Goal: Task Accomplishment & Management: Complete application form

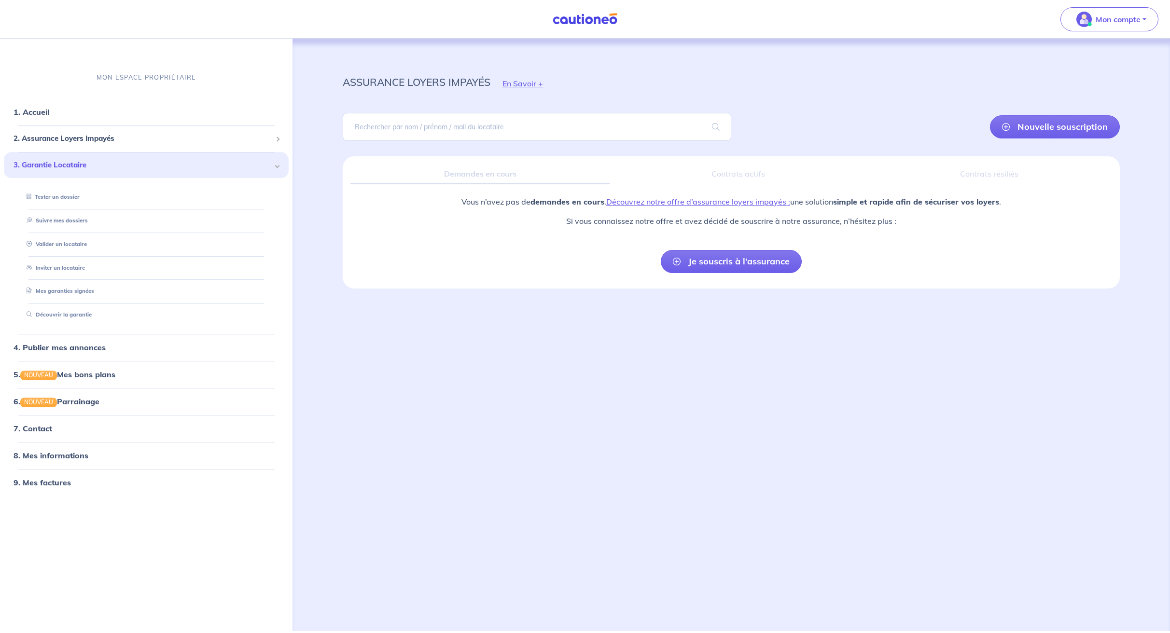
click at [638, 331] on div "assurance loyers impayés En Savoir + Nouvelle souscription Fermer Valider un lo…" at bounding box center [730, 323] width 823 height 569
click at [731, 264] on link "Je souscris à l’assurance" at bounding box center [731, 261] width 141 height 23
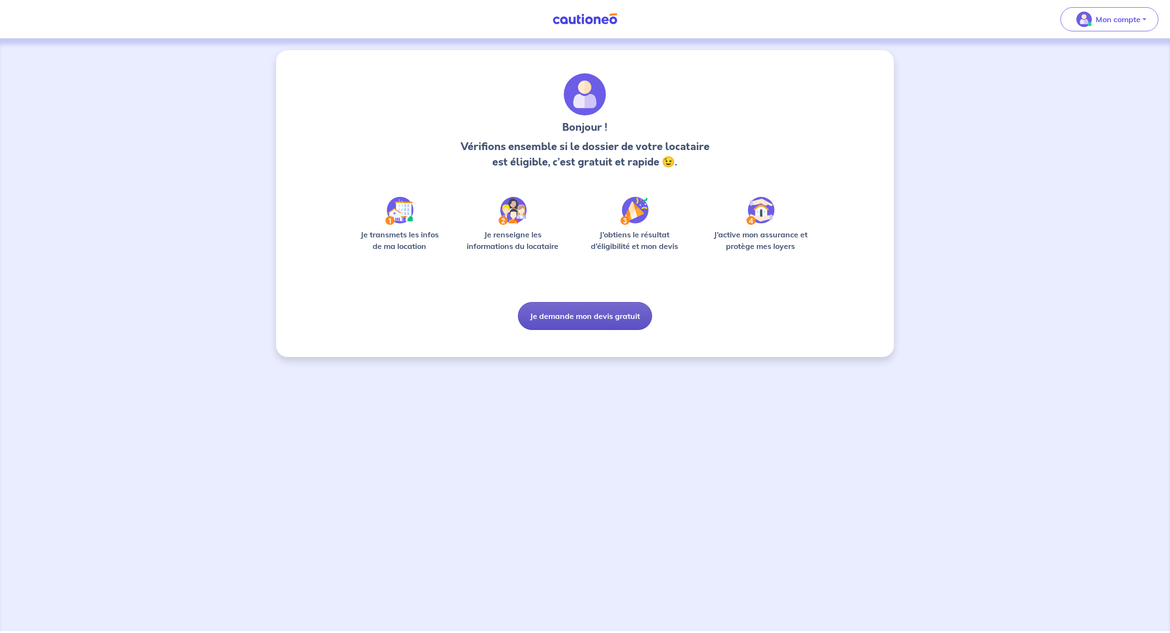
click at [580, 318] on button "Je demande mon devis gratuit" at bounding box center [585, 316] width 134 height 28
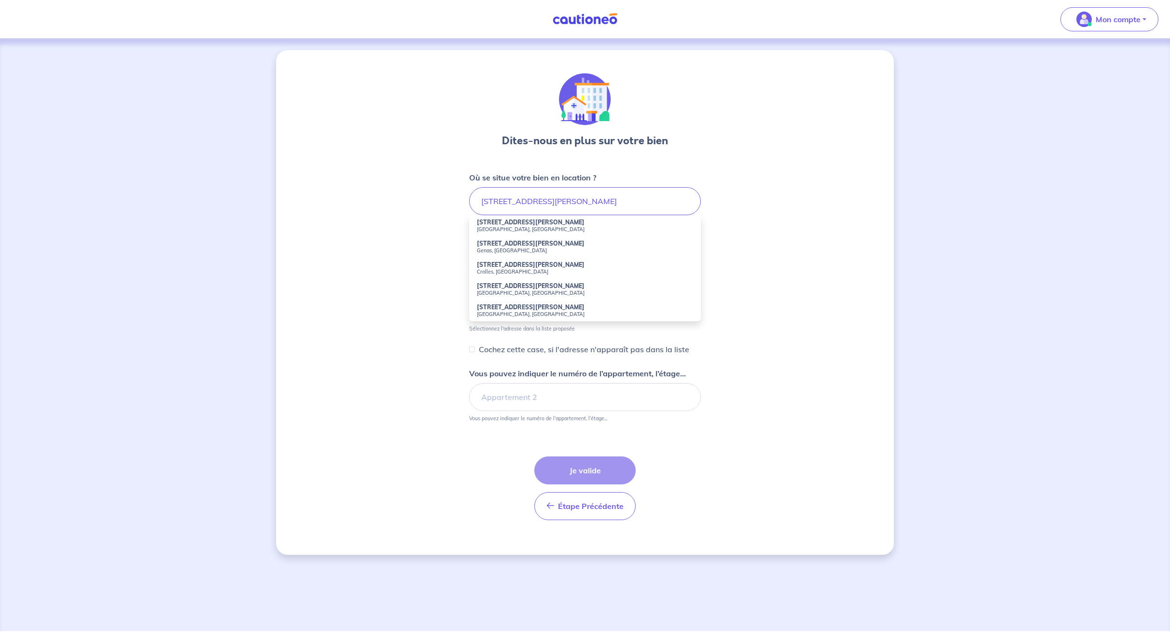
click at [497, 226] on small "[GEOGRAPHIC_DATA], [GEOGRAPHIC_DATA]" at bounding box center [585, 229] width 216 height 7
type input "[STREET_ADDRESS][PERSON_NAME]"
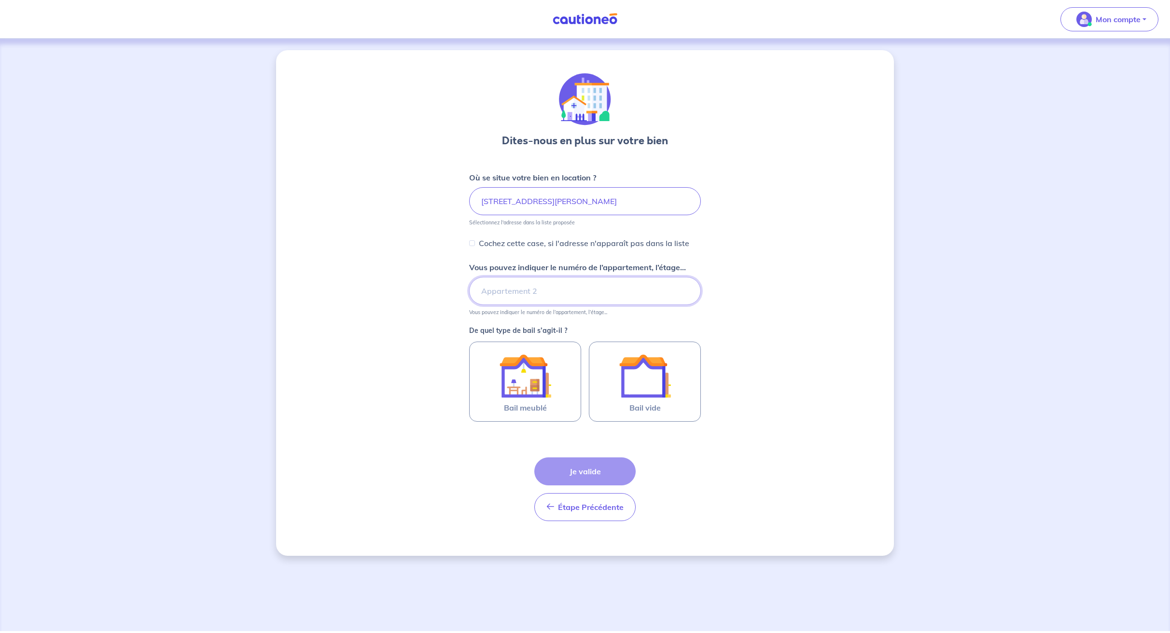
click at [497, 296] on input "Vous pouvez indiquer le numéro de l’appartement, l’étage..." at bounding box center [585, 291] width 232 height 28
type input "5e etage"
click at [507, 405] on span "Bail meublé" at bounding box center [525, 408] width 43 height 12
click at [0, 0] on input "Bail meublé" at bounding box center [0, 0] width 0 height 0
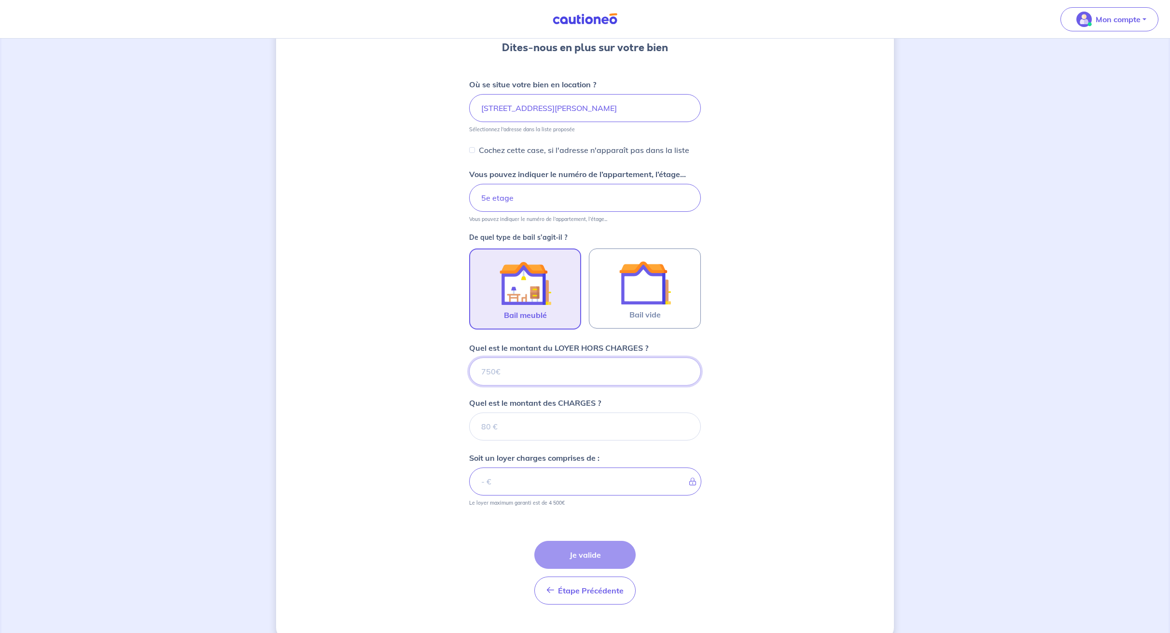
scroll to position [111, 0]
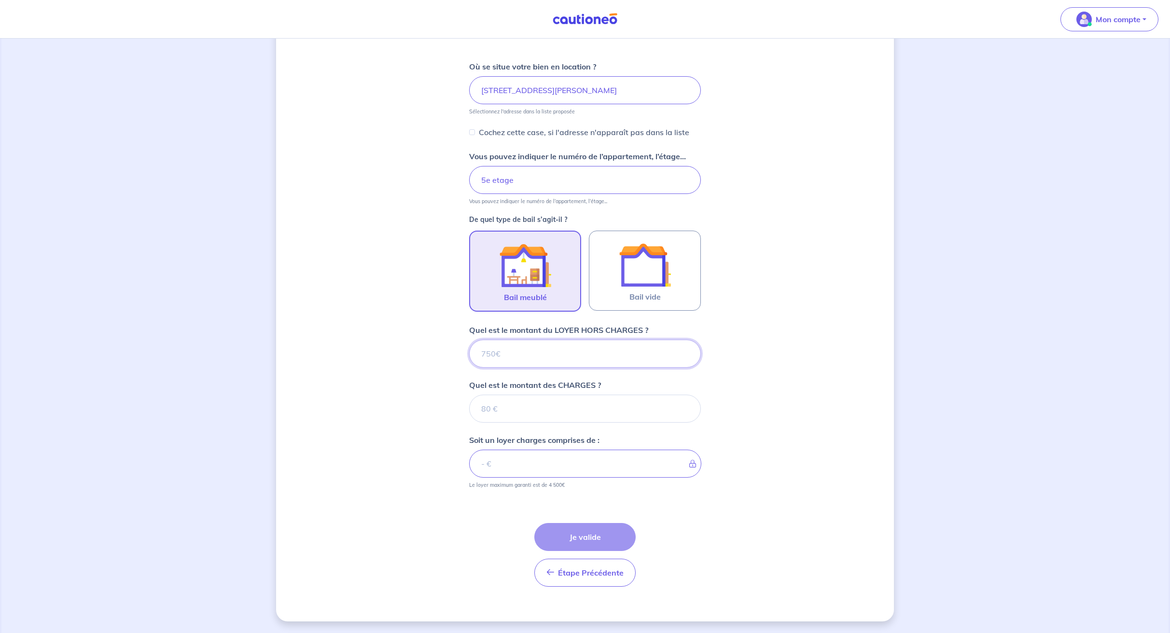
type input "1"
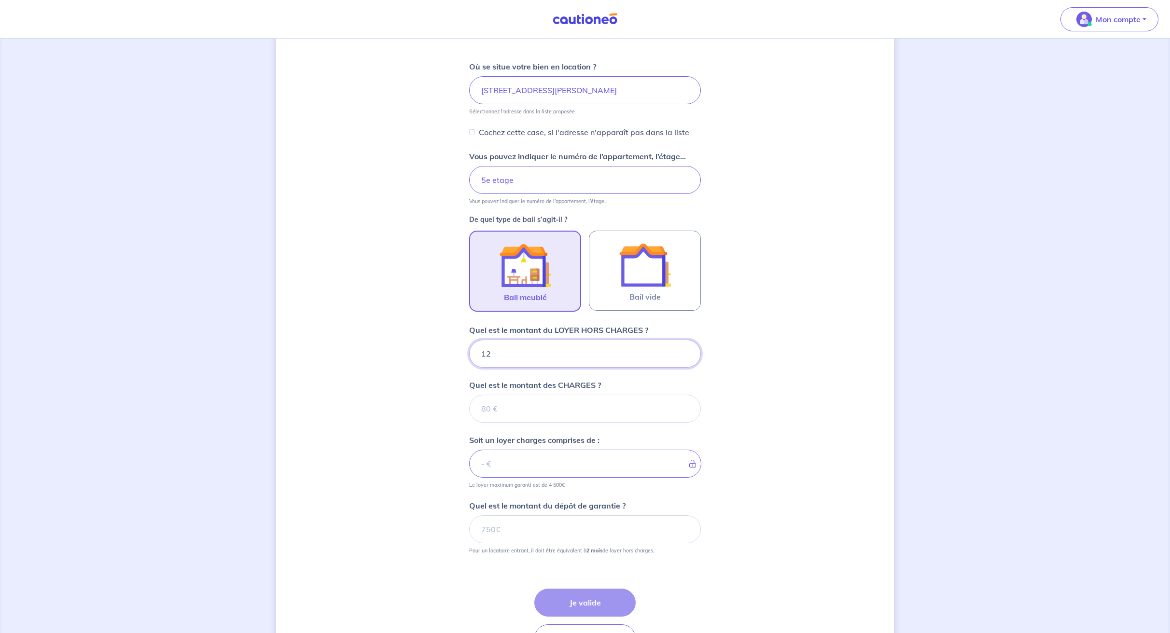
type input "125"
type input "1250"
type input "200"
type input "1252"
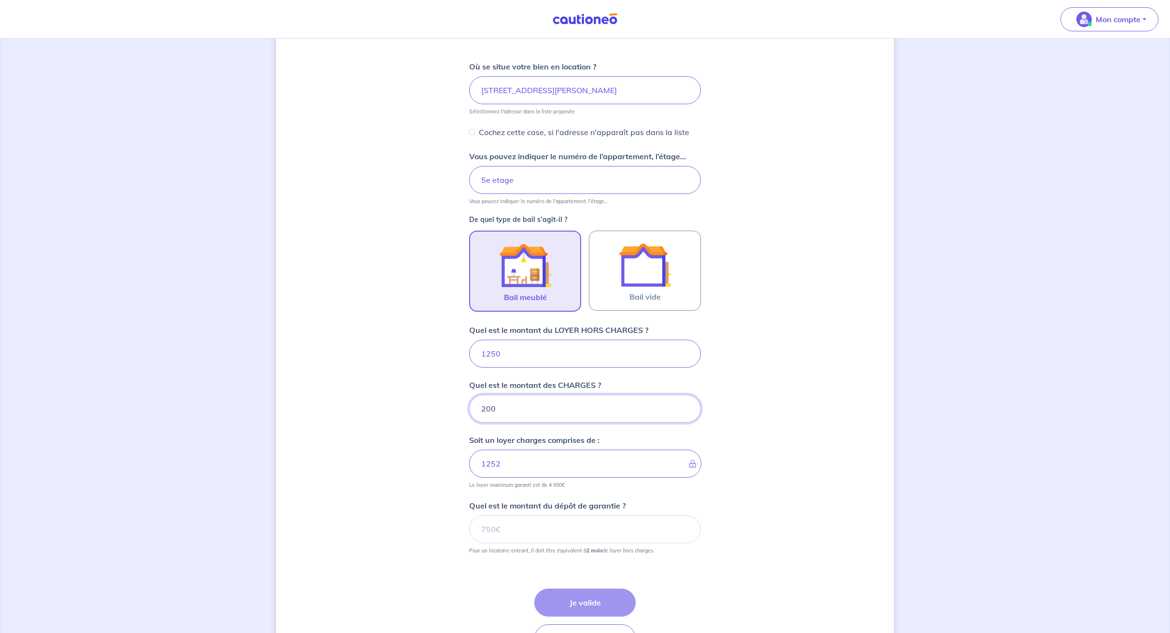
type input "200"
type input "1450"
type input "1"
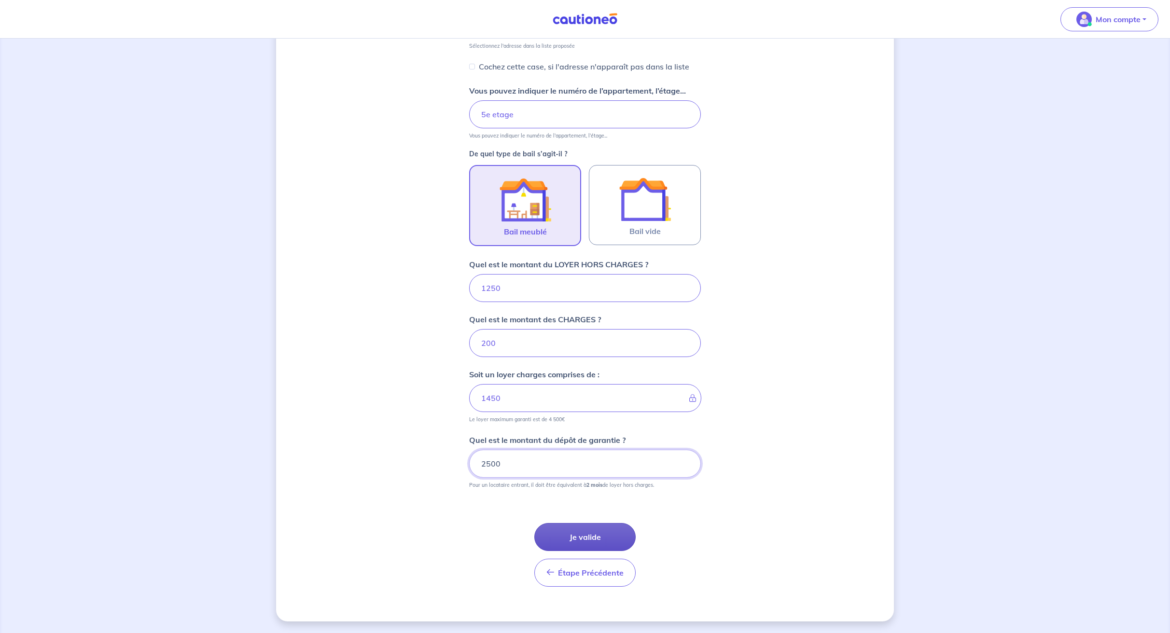
type input "2500"
click at [572, 532] on button "Je valide" at bounding box center [584, 537] width 101 height 28
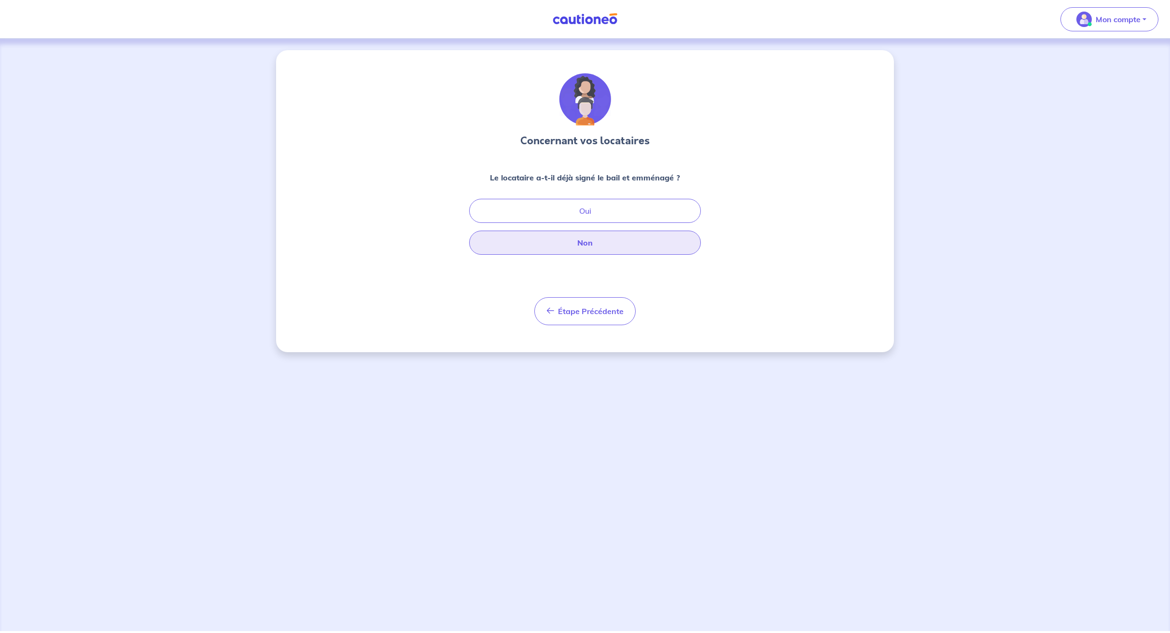
click at [576, 240] on button "Non" at bounding box center [585, 243] width 232 height 24
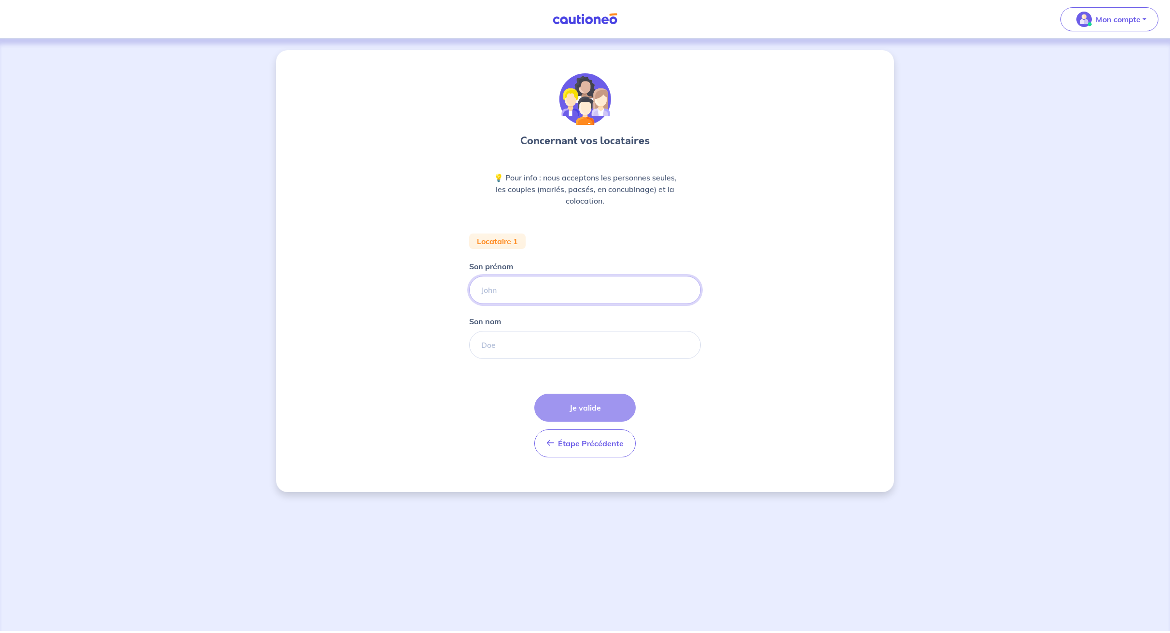
click at [514, 286] on input "Son prénom" at bounding box center [585, 290] width 232 height 28
type input "[PERSON_NAME]"
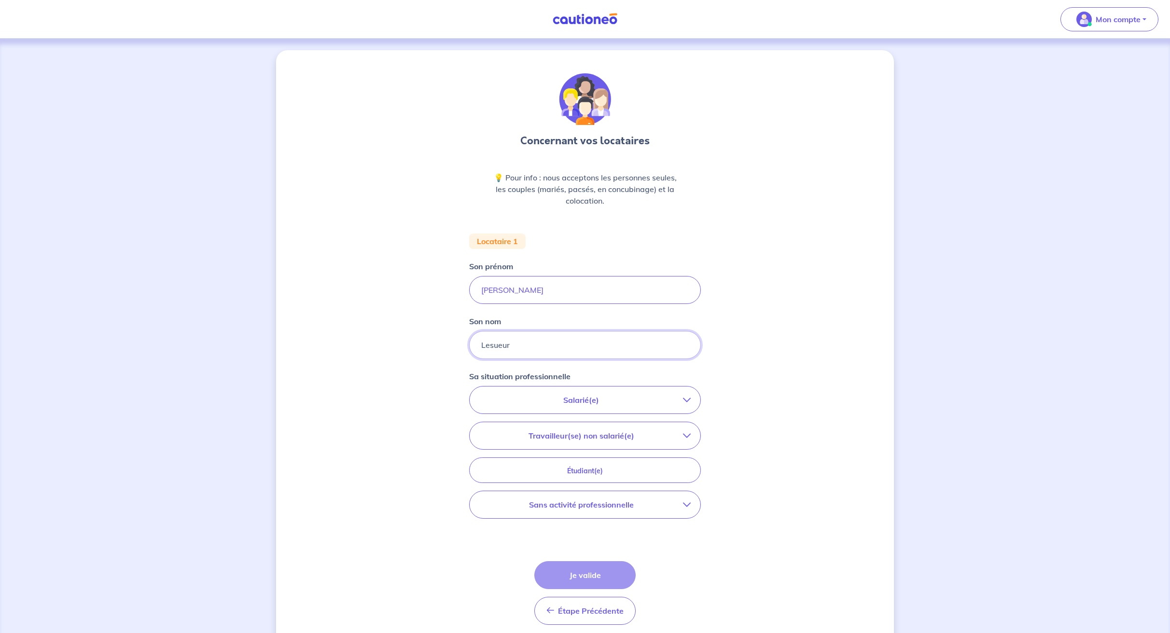
type input "Lesueur"
click at [534, 399] on p "Salarié(e)" at bounding box center [581, 400] width 204 height 12
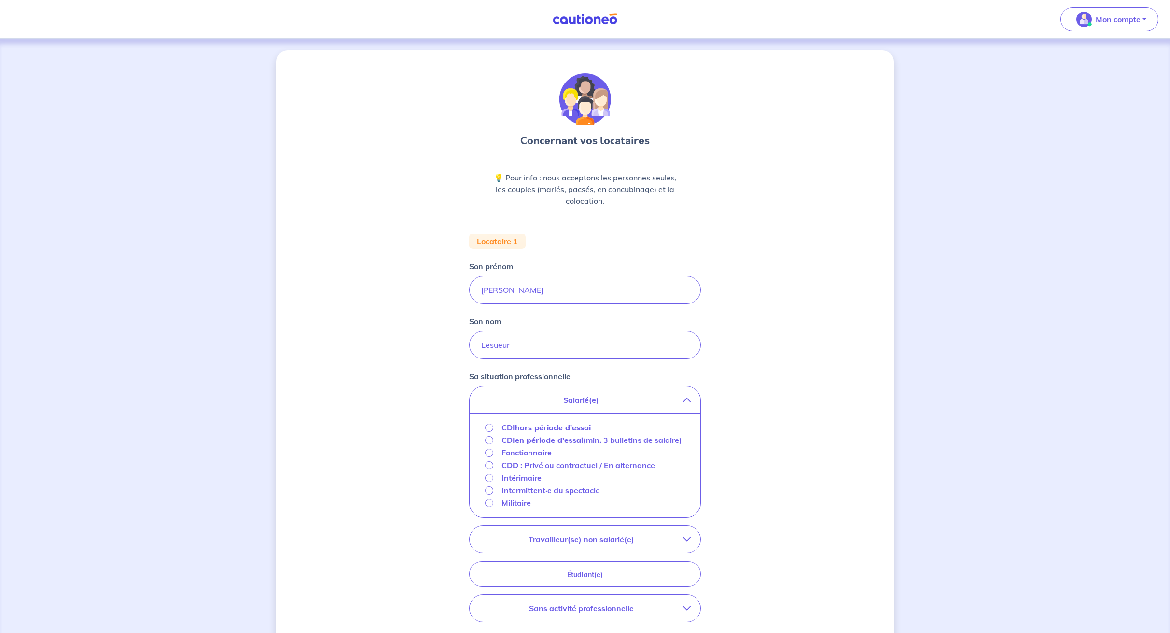
click at [531, 430] on strong "hors période d'essai" at bounding box center [553, 428] width 76 height 10
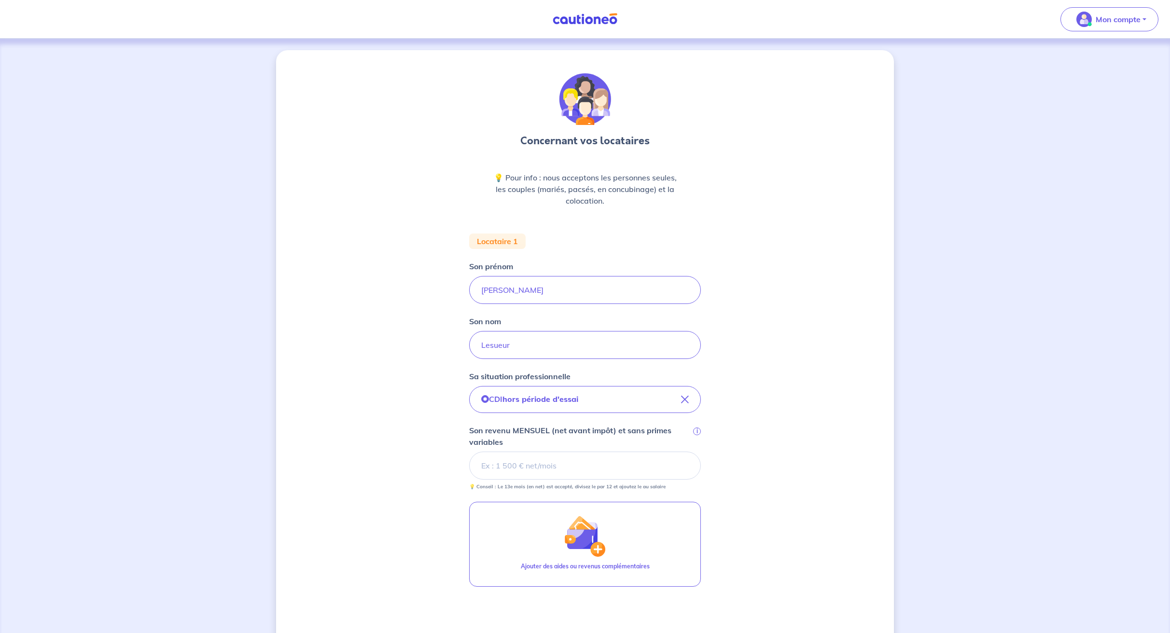
click at [528, 469] on input "Son revenu MENSUEL (net avant impôt) et sans primes variables i" at bounding box center [585, 466] width 232 height 28
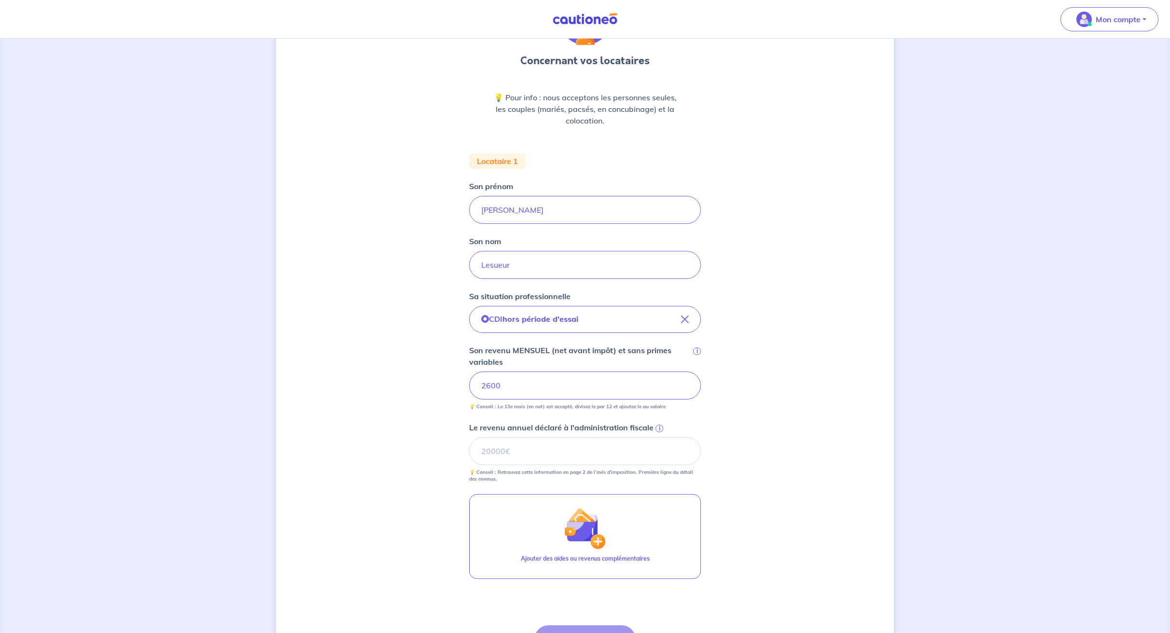
scroll to position [86, 0]
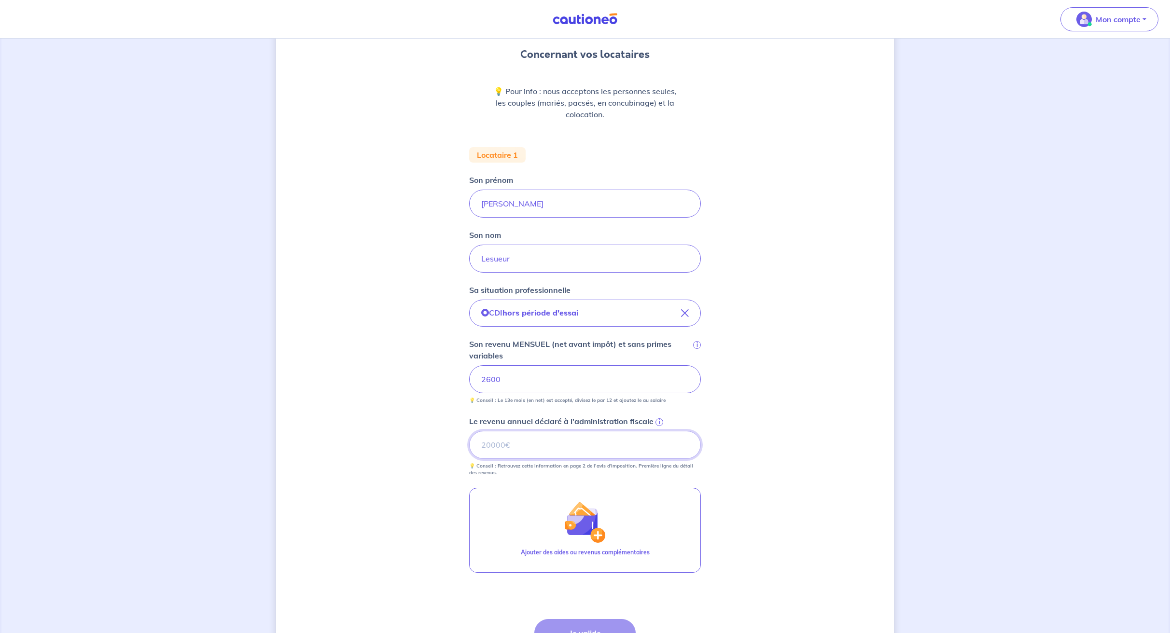
click at [554, 446] on input "Le revenu annuel déclaré à l'administration fiscale i" at bounding box center [585, 445] width 232 height 28
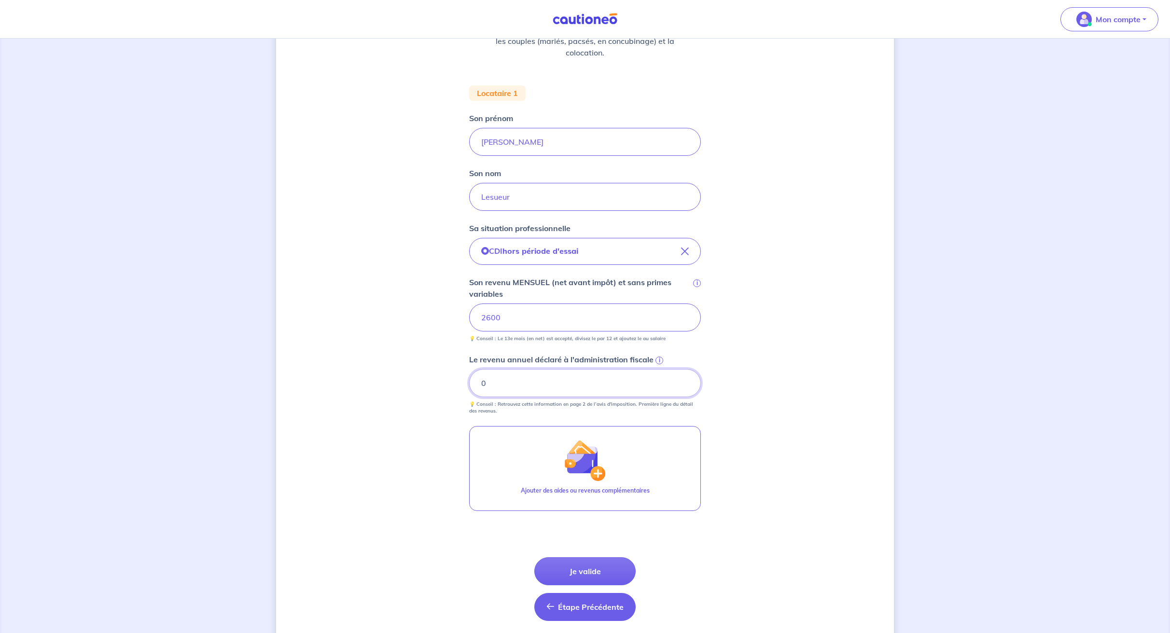
scroll to position [182, 0]
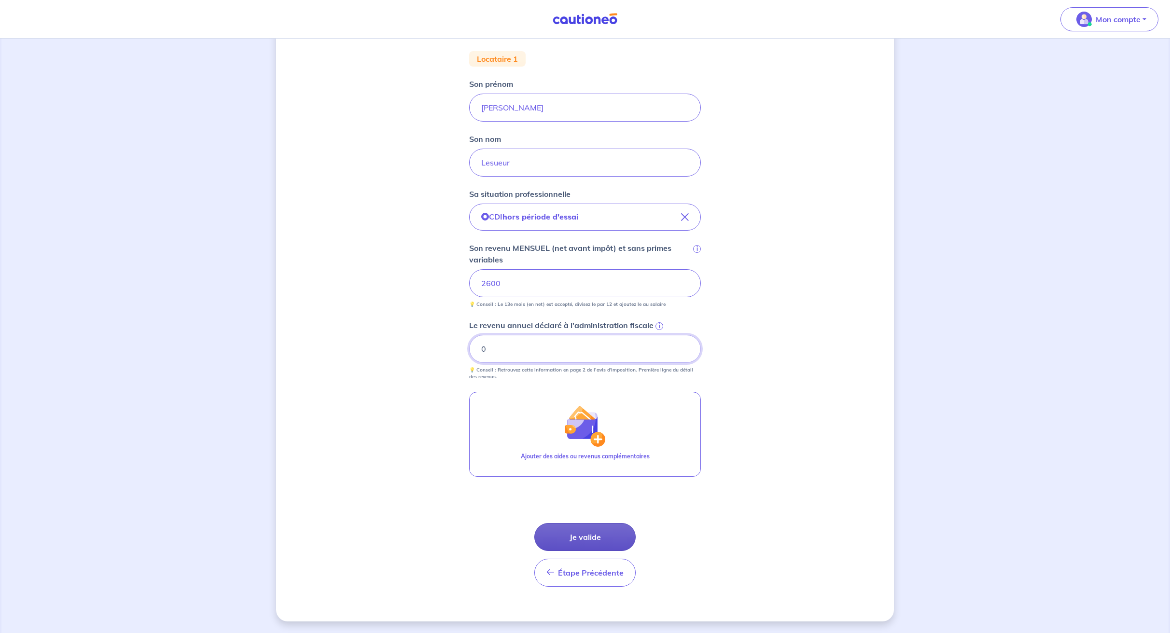
type input "0"
click at [580, 539] on button "Je valide" at bounding box center [584, 537] width 101 height 28
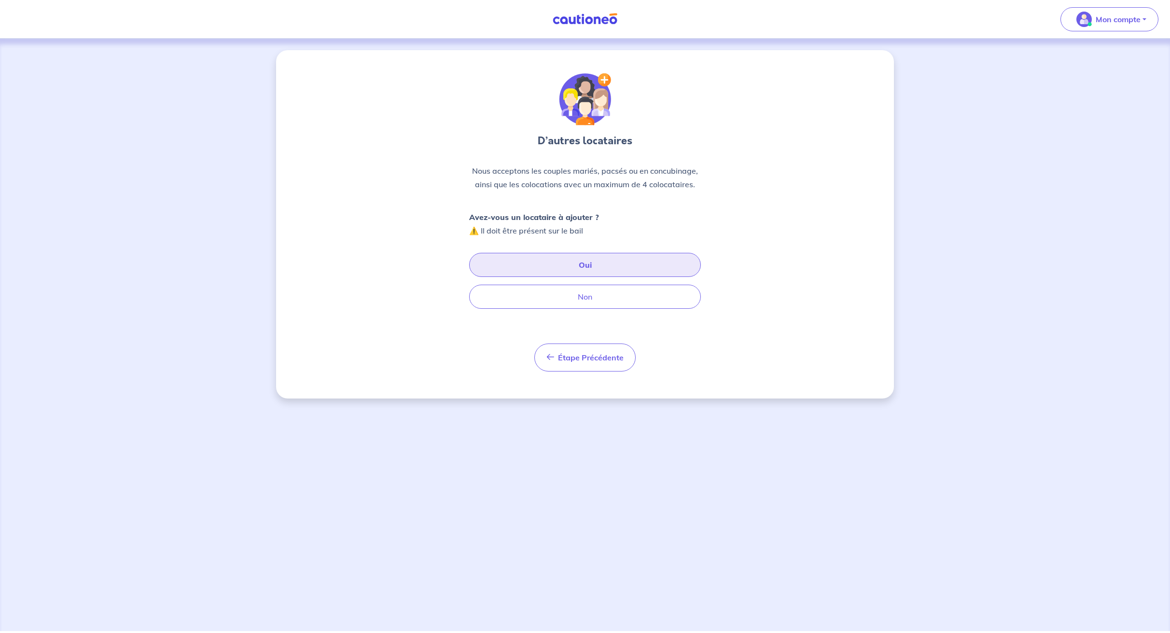
click at [546, 271] on button "Oui" at bounding box center [585, 265] width 232 height 24
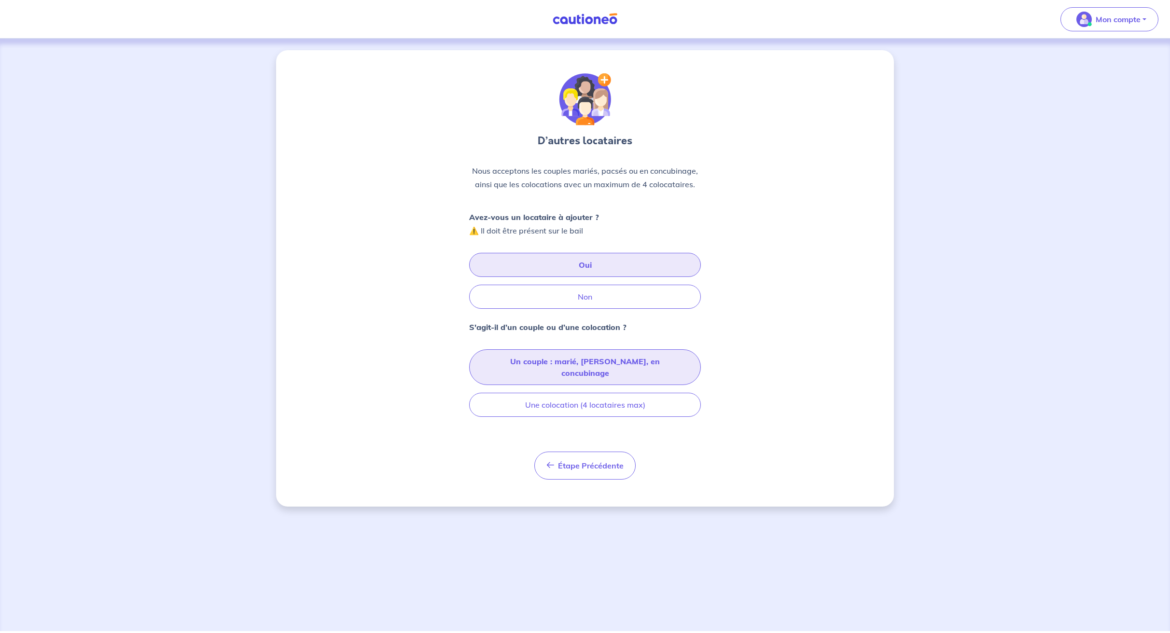
click at [548, 366] on button "Un couple : marié, [PERSON_NAME], en concubinage" at bounding box center [585, 367] width 232 height 36
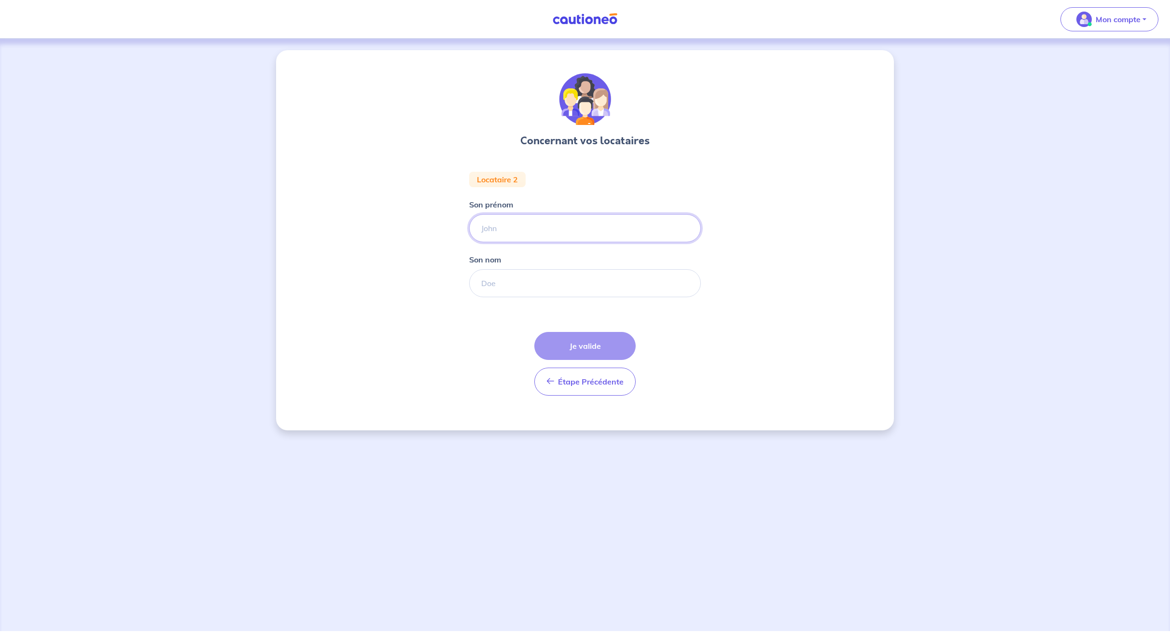
click at [501, 230] on input "Son prénom" at bounding box center [585, 228] width 232 height 28
type input "D"
type input "Tairiq"
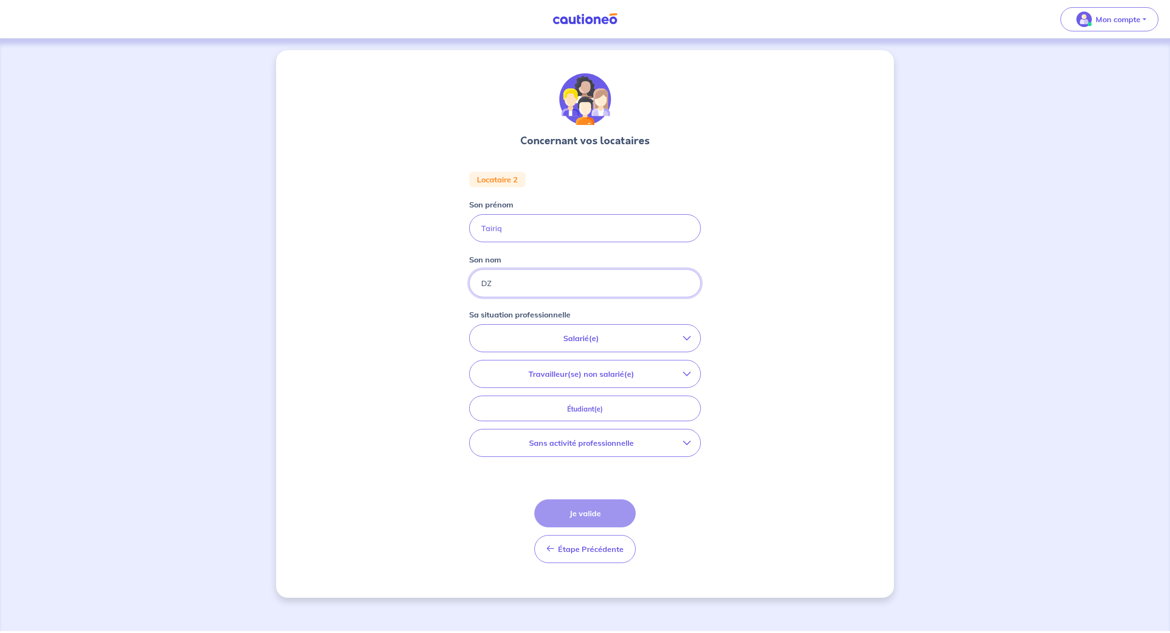
type input "D"
type input "Verger"
click at [524, 341] on p "Salarié(e)" at bounding box center [581, 338] width 204 height 12
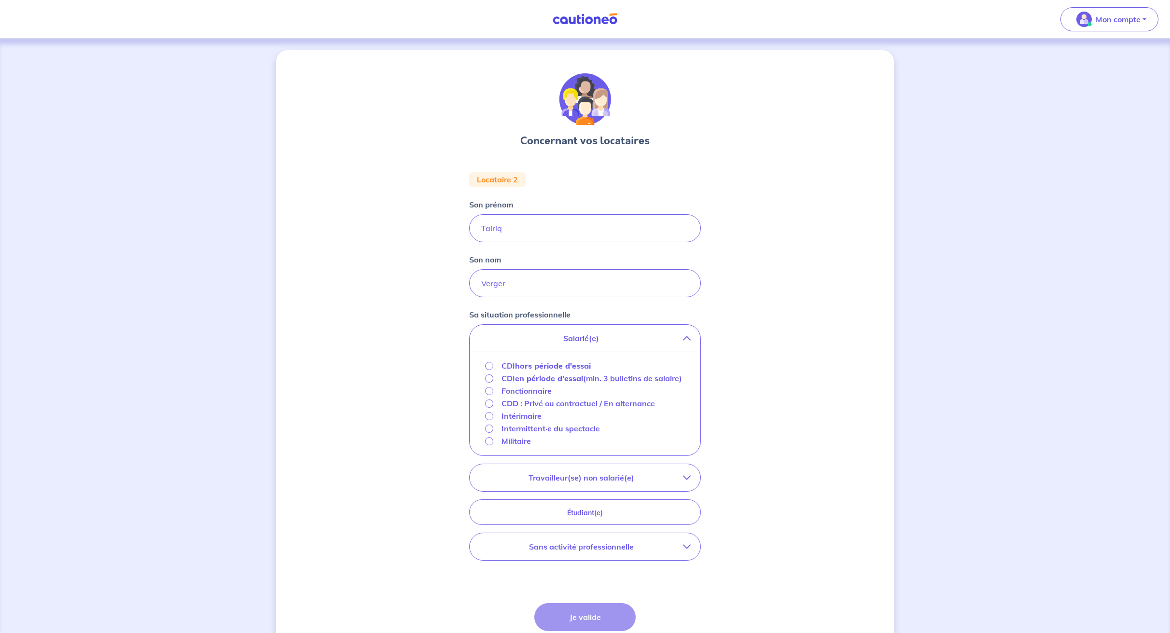
click at [542, 366] on strong "hors période d'essai" at bounding box center [553, 366] width 76 height 10
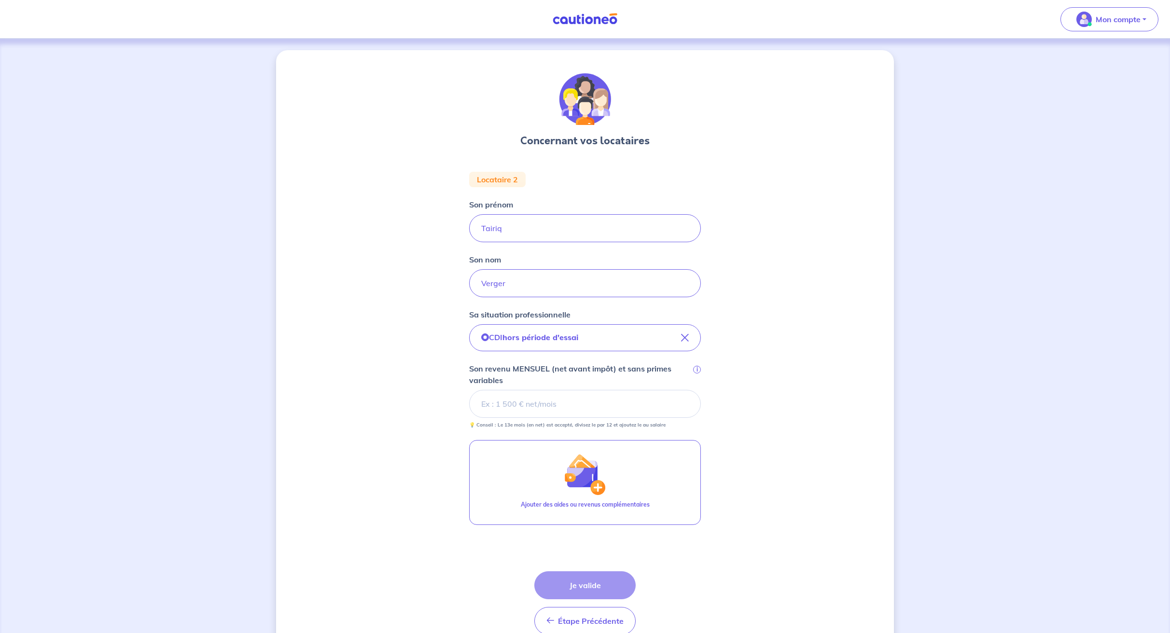
click at [553, 404] on input "Son revenu MENSUEL (net avant impôt) et sans primes variables i" at bounding box center [585, 404] width 232 height 28
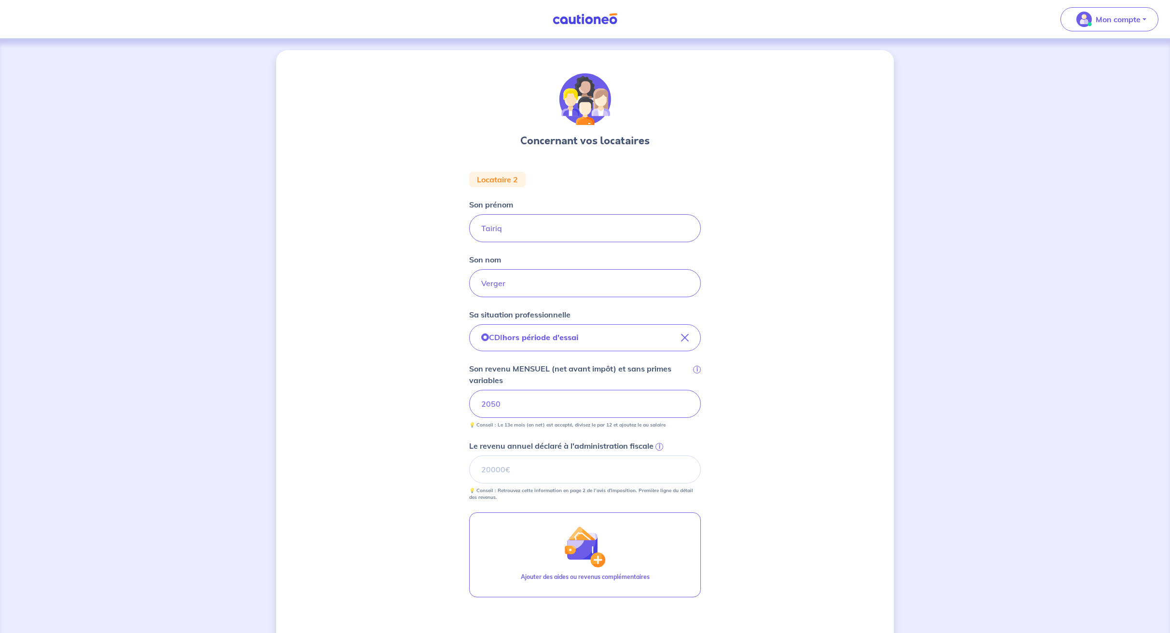
scroll to position [121, 0]
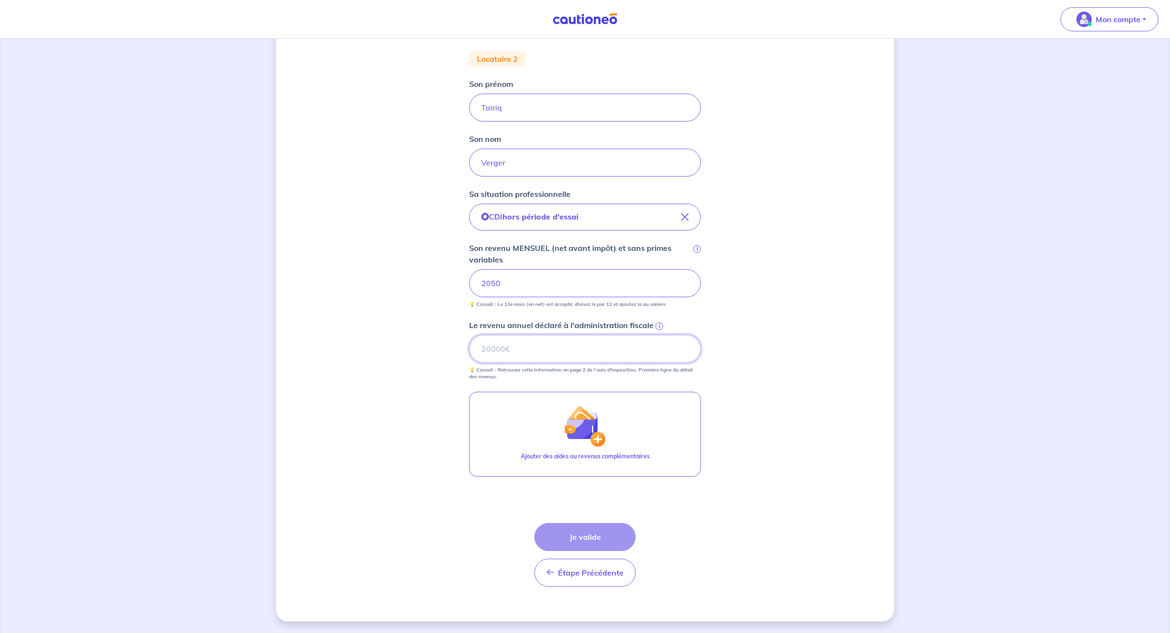
click at [563, 350] on input "Le revenu annuel déclaré à l'administration fiscale i" at bounding box center [585, 349] width 232 height 28
type input "0"
click at [611, 544] on button "Je valide" at bounding box center [584, 537] width 101 height 28
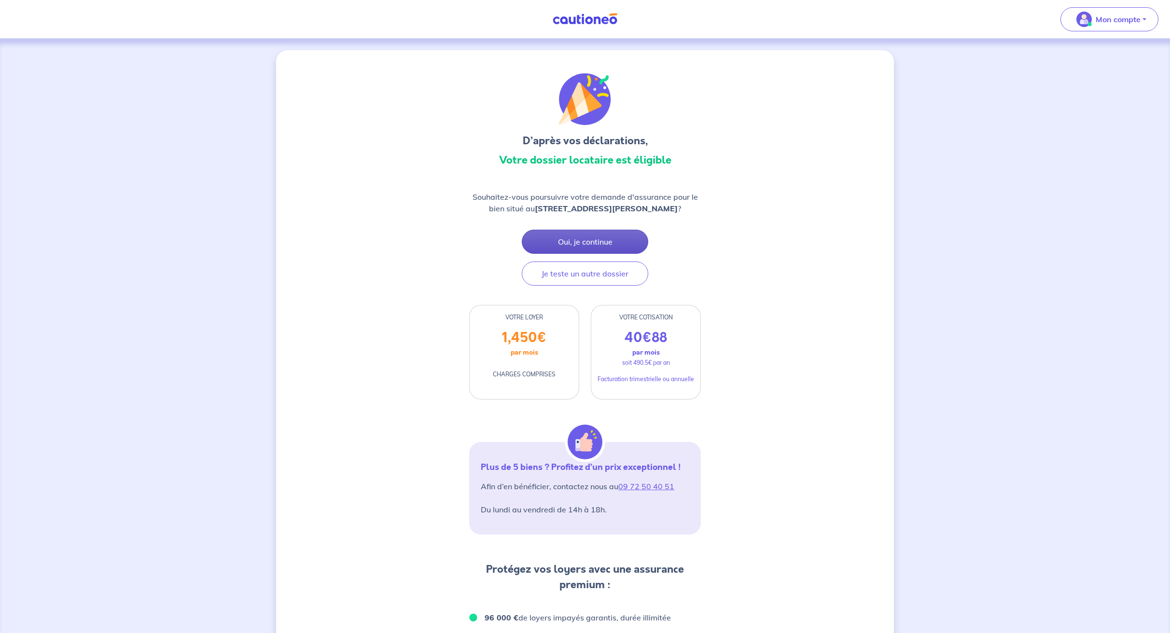
click at [578, 252] on button "Oui, je continue" at bounding box center [585, 242] width 126 height 24
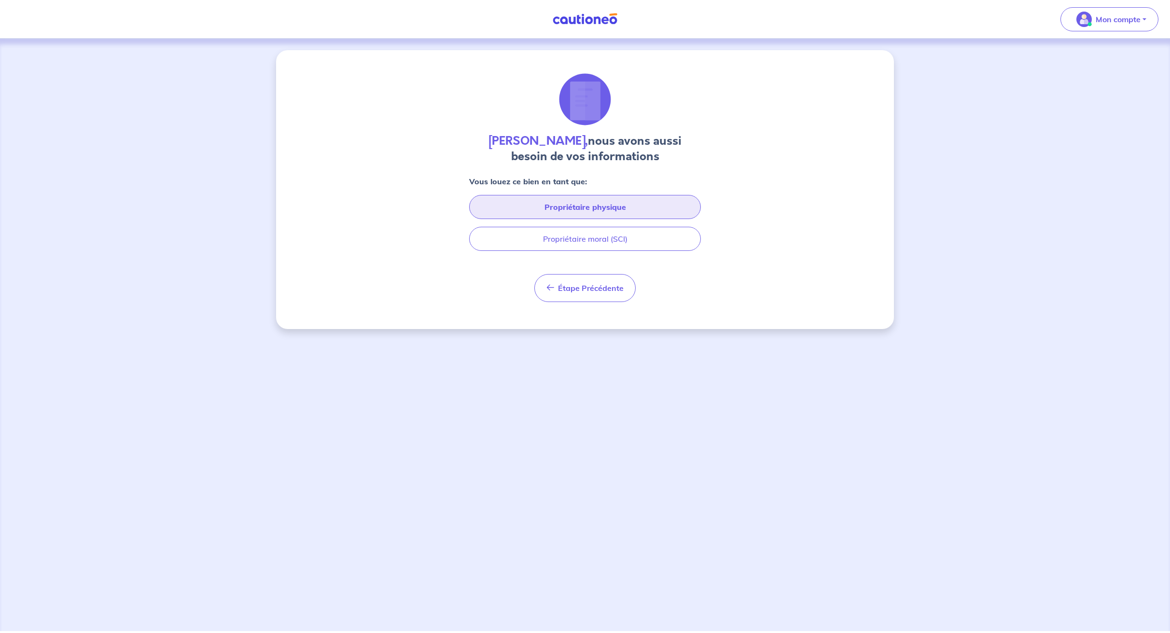
click at [553, 205] on button "Propriétaire physique" at bounding box center [585, 207] width 232 height 24
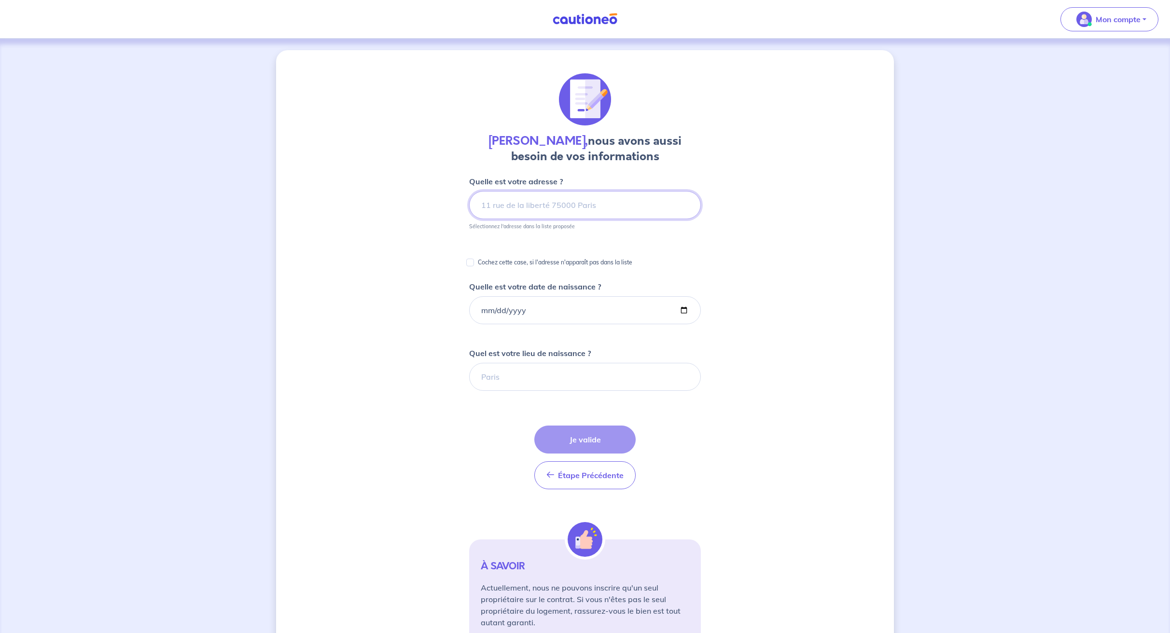
scroll to position [53, 0]
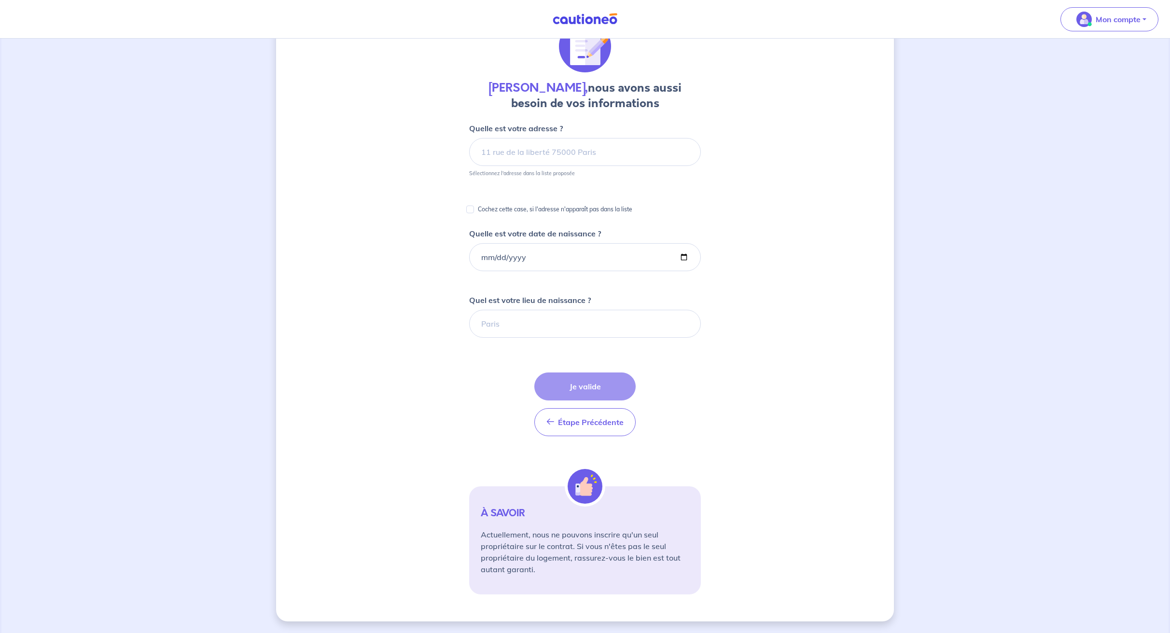
click at [808, 290] on div "[PERSON_NAME], nous avons aussi besoin de vos informations Quelle est votre adr…" at bounding box center [585, 309] width 618 height 624
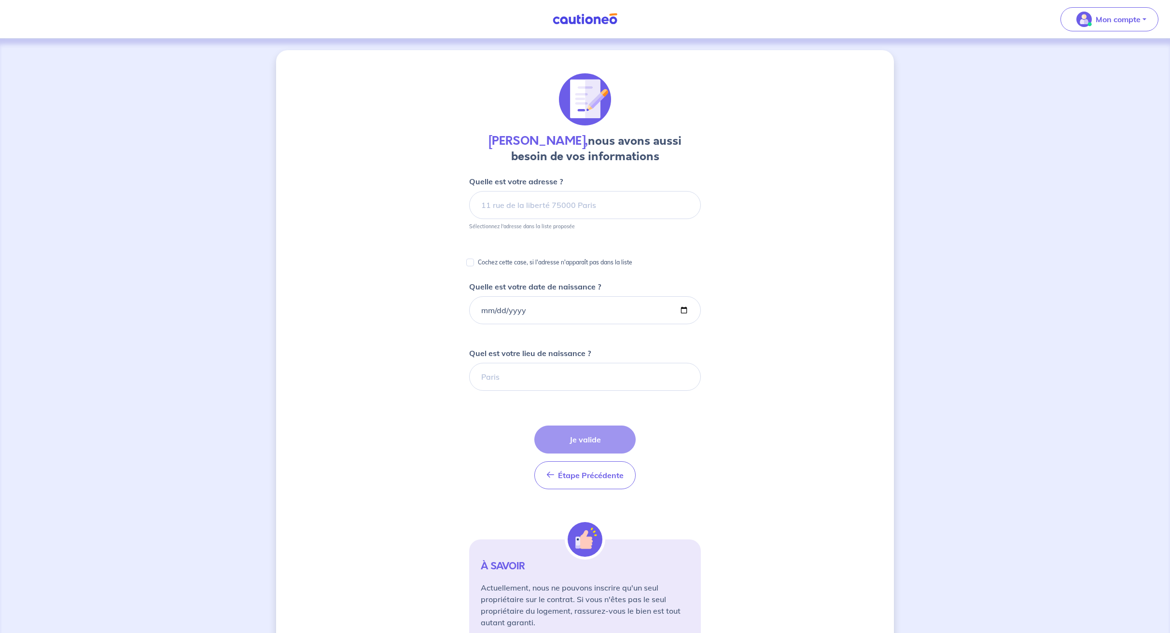
click at [600, 19] on img at bounding box center [585, 19] width 72 height 12
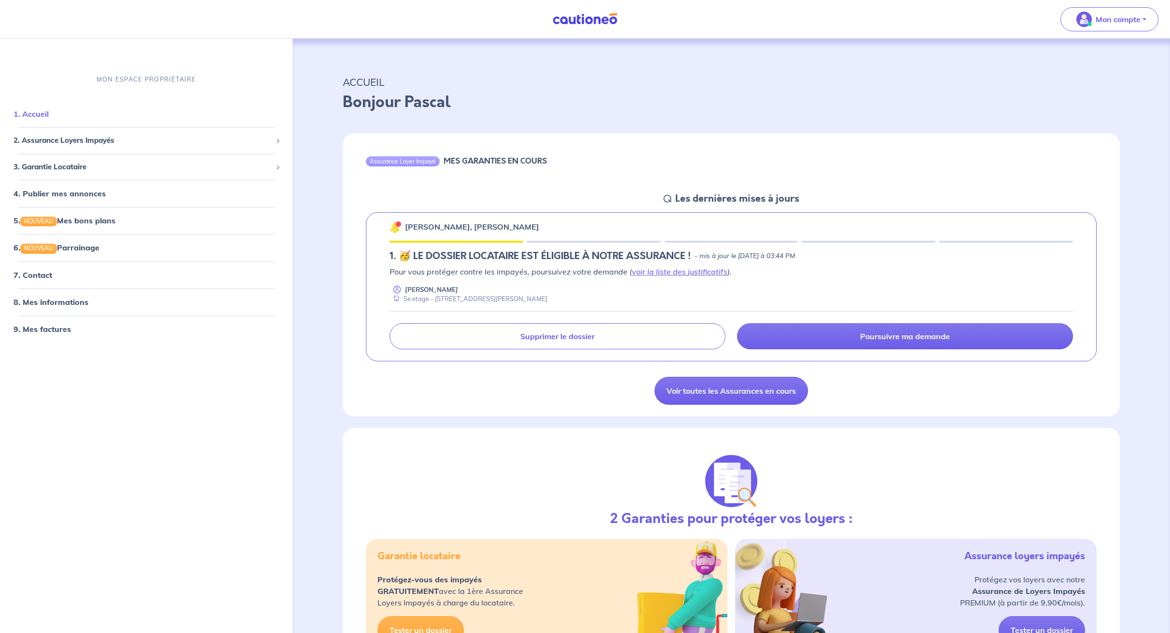
click at [33, 111] on link "1. Accueil" at bounding box center [31, 114] width 35 height 10
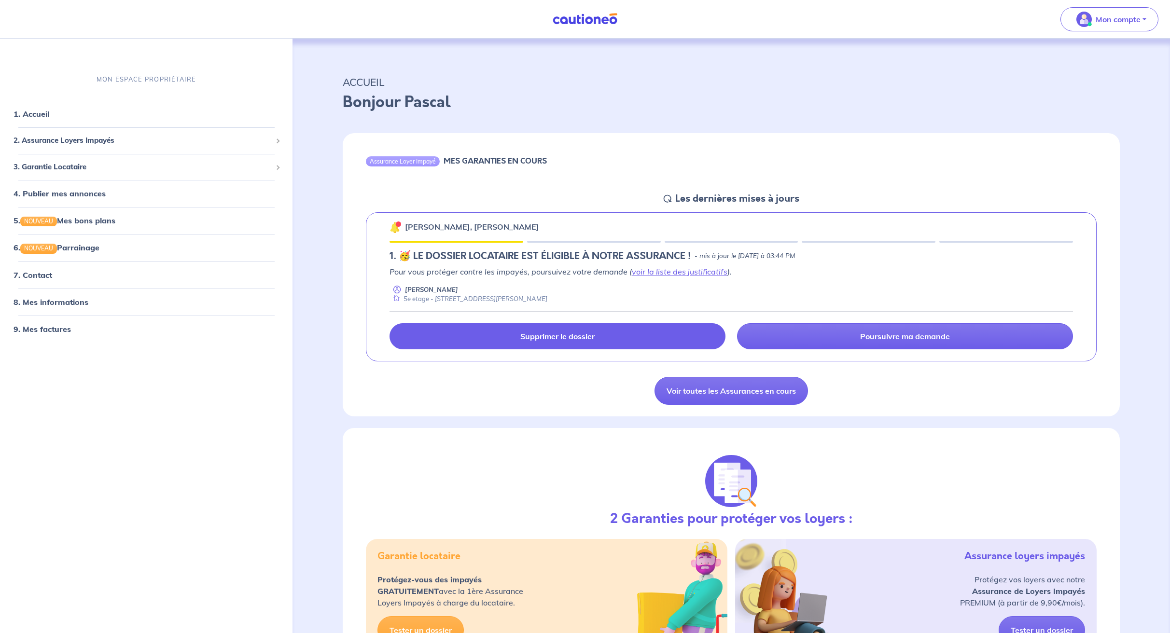
click at [548, 330] on link "Supprimer le dossier" at bounding box center [557, 336] width 336 height 26
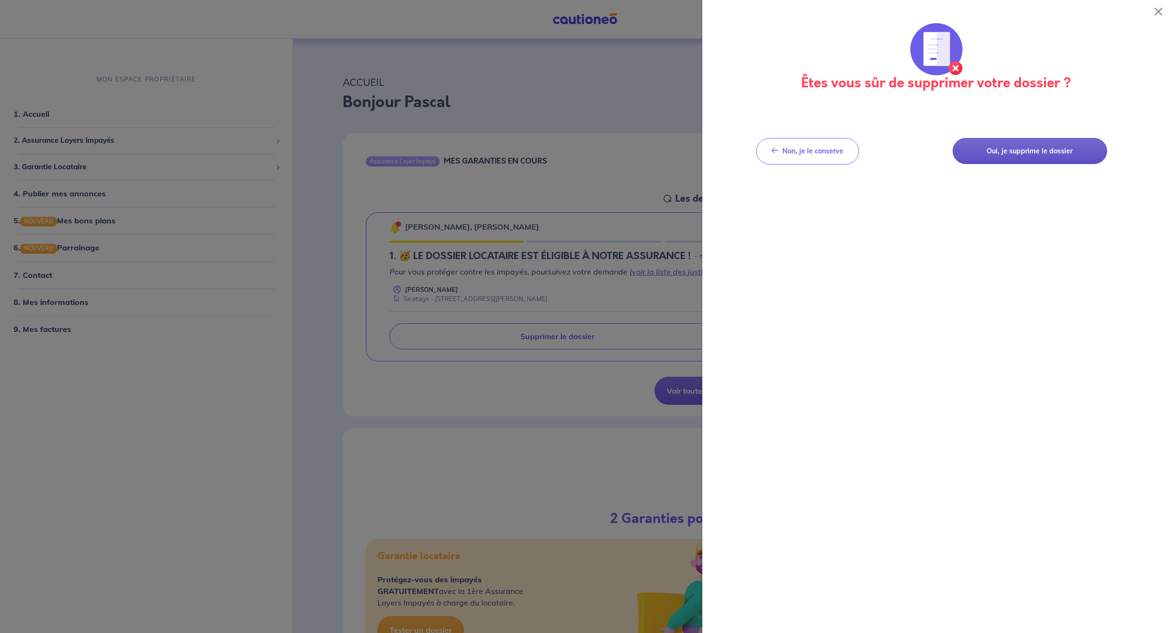
click at [1009, 148] on button "Oui, je supprime le dossier" at bounding box center [1029, 151] width 154 height 27
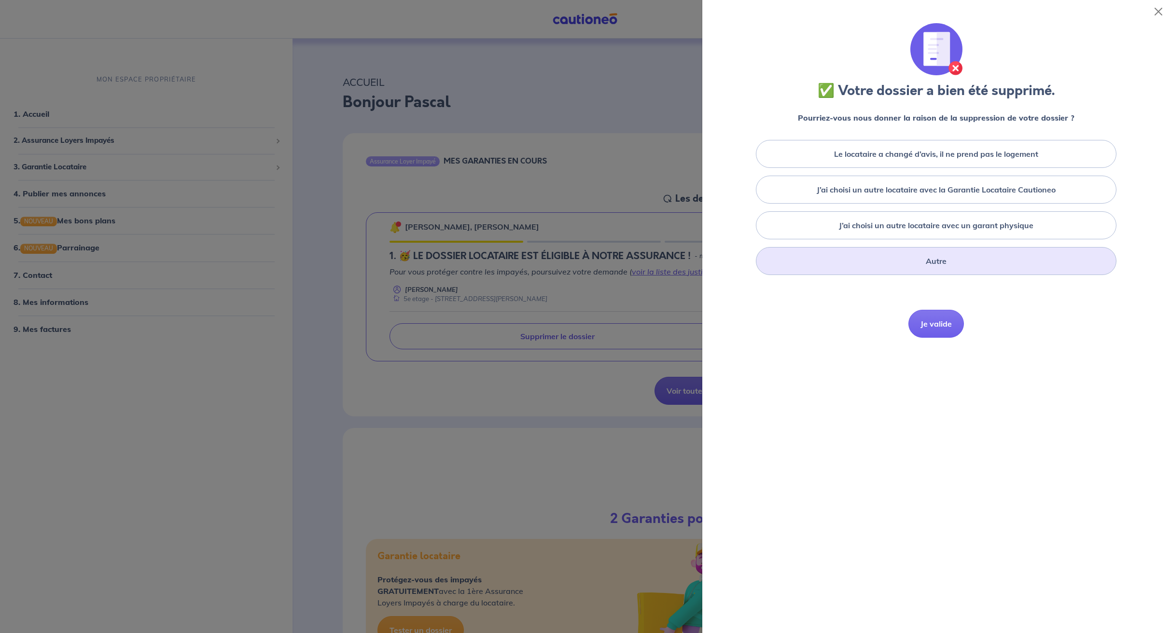
click at [947, 260] on div "Autre" at bounding box center [936, 261] width 360 height 28
click at [937, 388] on button "Je valide" at bounding box center [935, 389] width 55 height 28
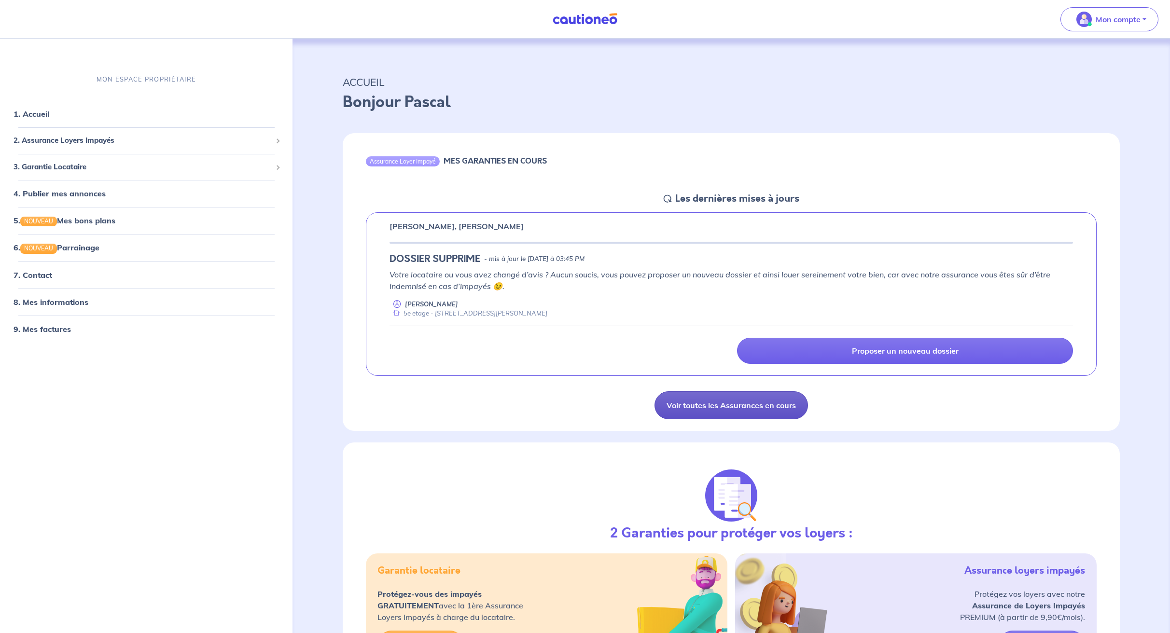
click at [718, 406] on link "Voir toutes les Assurances en cours" at bounding box center [730, 405] width 153 height 28
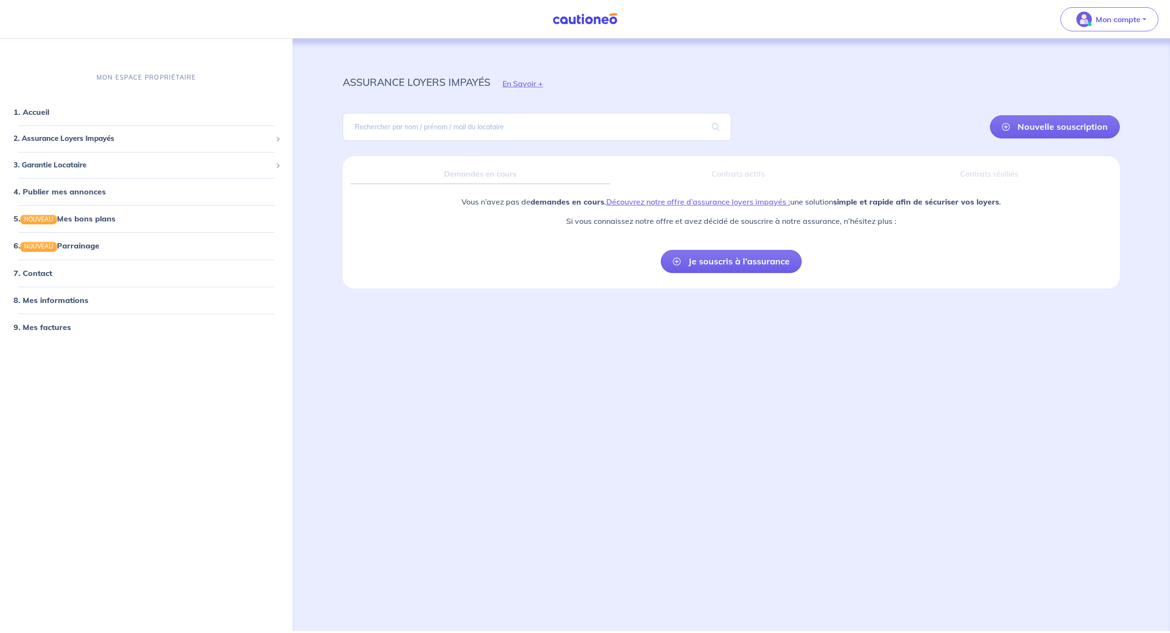
click at [689, 379] on div "assurance loyers impayés En Savoir + Nouvelle souscription Fermer Valider un lo…" at bounding box center [730, 323] width 823 height 569
click at [43, 112] on link "1. Accueil" at bounding box center [31, 112] width 35 height 10
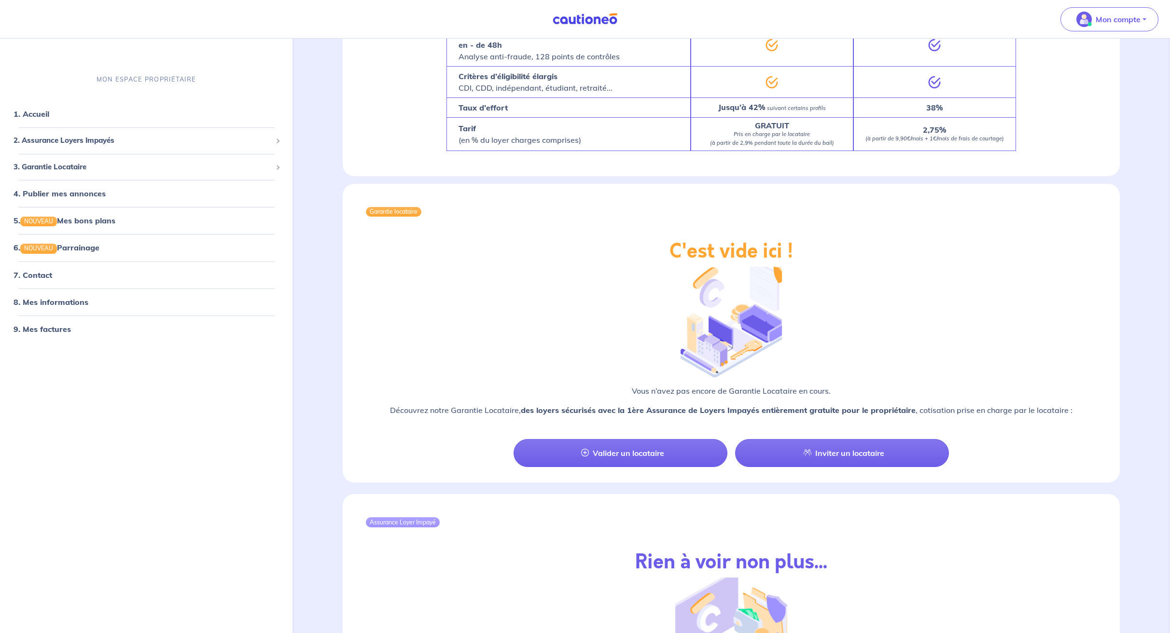
scroll to position [627, 0]
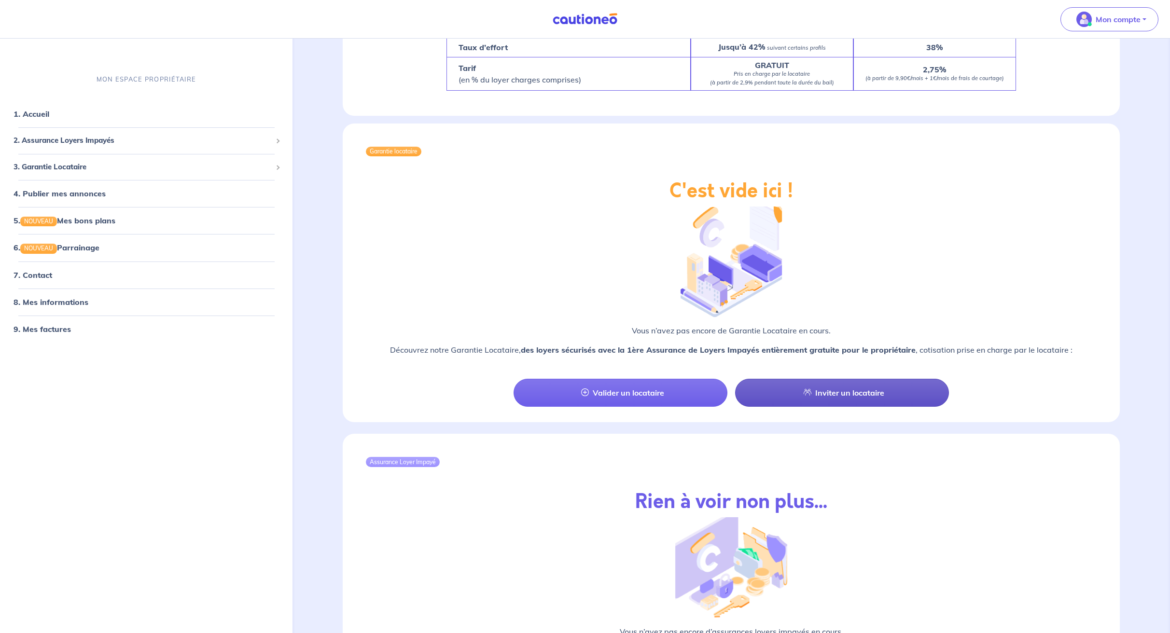
click at [793, 390] on link "Inviter un locataire" at bounding box center [842, 393] width 214 height 28
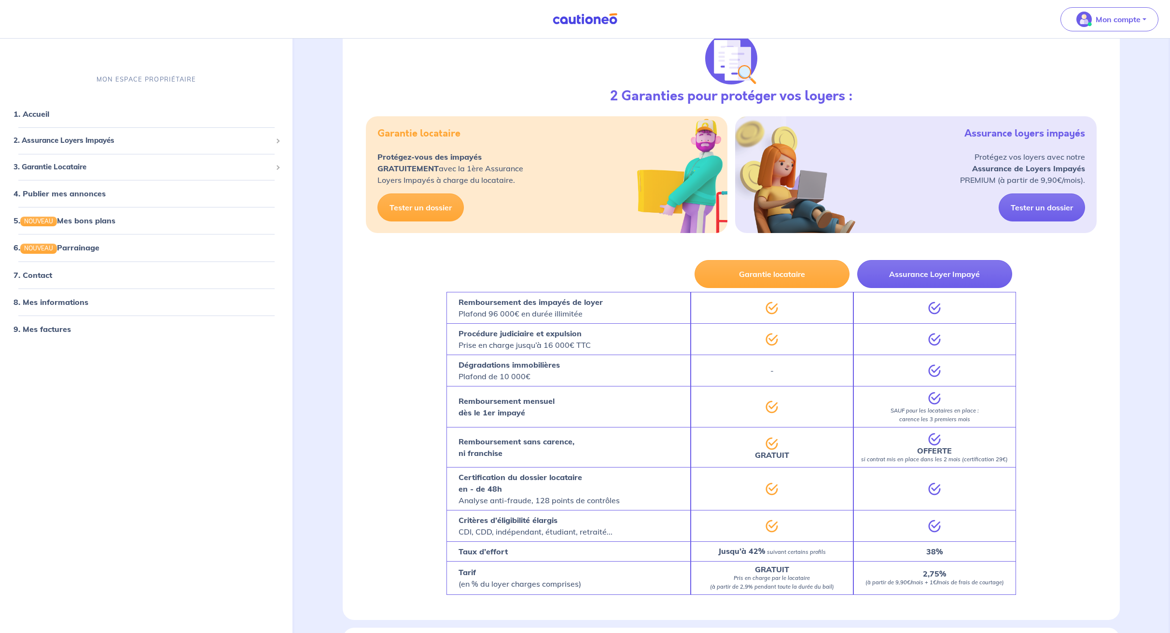
select select "FR"
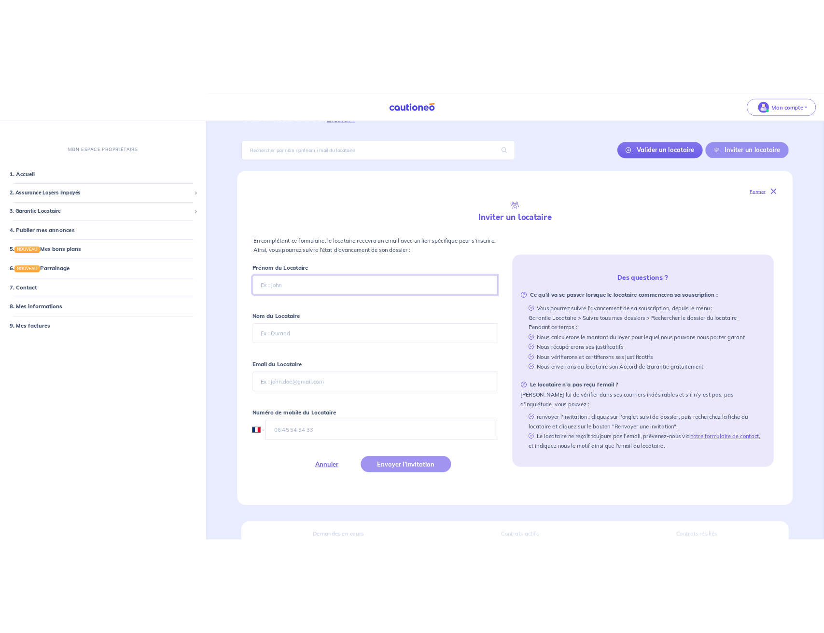
scroll to position [0, 0]
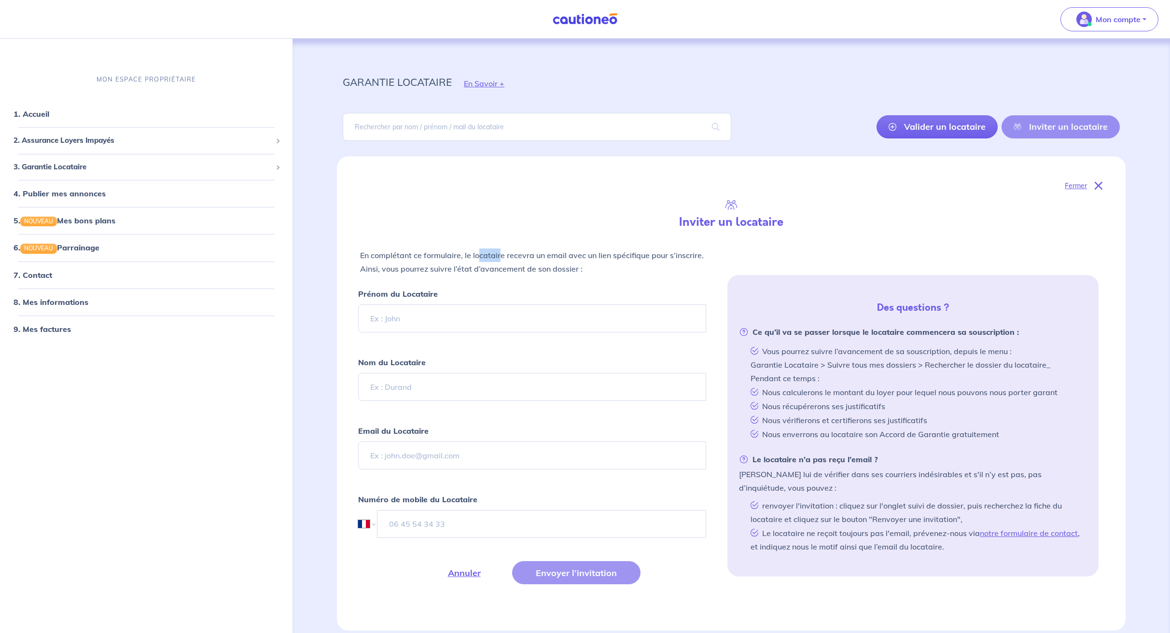
drag, startPoint x: 501, startPoint y: 254, endPoint x: 479, endPoint y: 252, distance: 22.3
click at [478, 252] on p "En complétant ce formulaire, le locataire recevra un email avec un lien spécifi…" at bounding box center [532, 262] width 344 height 27
click at [479, 252] on p "En complétant ce formulaire, le locataire recevra un email avec un lien spécifi…" at bounding box center [532, 262] width 344 height 27
